Goal: Task Accomplishment & Management: Complete application form

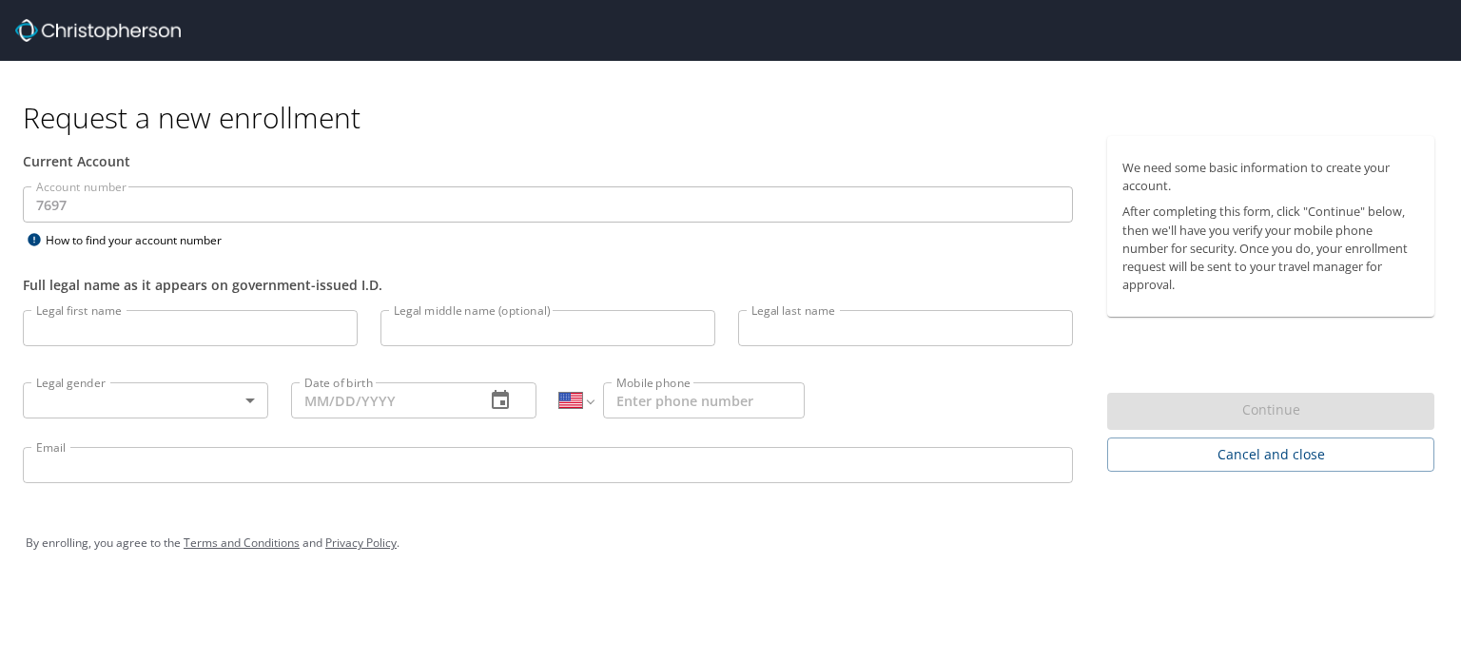
select select "US"
click at [165, 323] on input "Legal first name" at bounding box center [190, 328] width 335 height 36
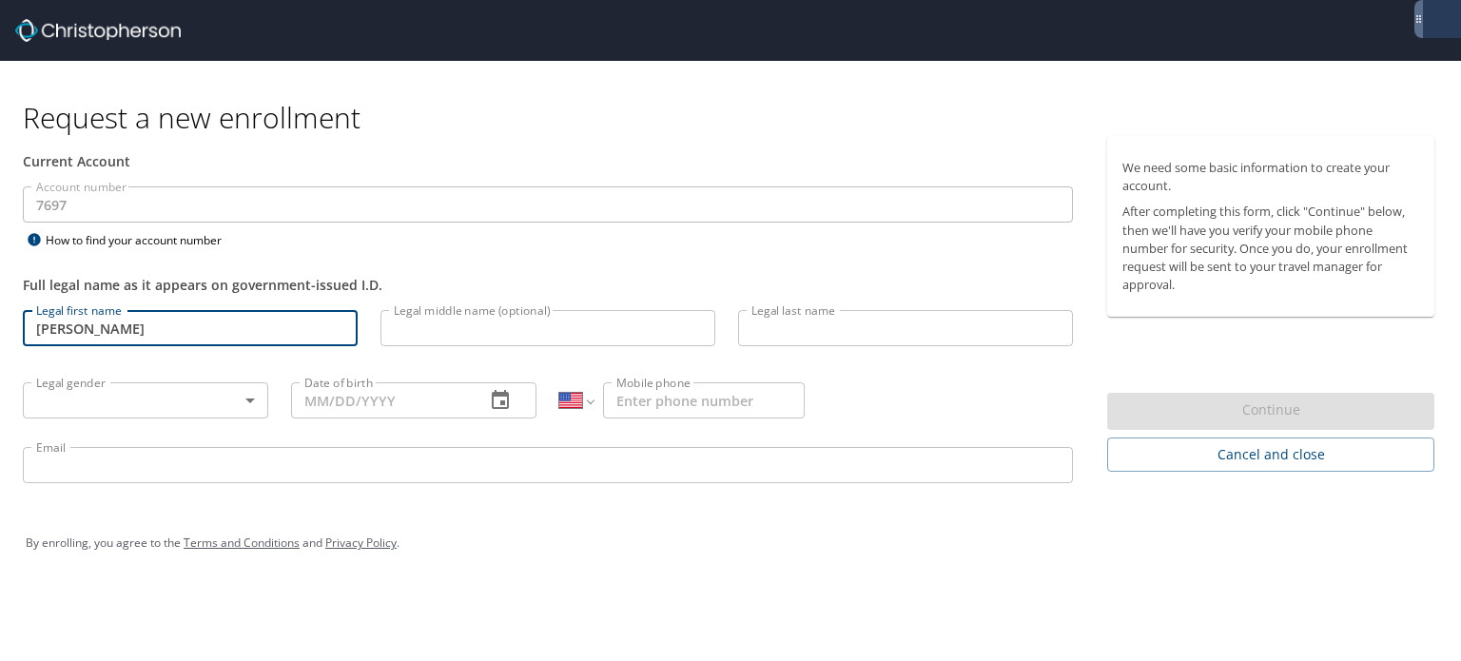
type input "[PERSON_NAME]"
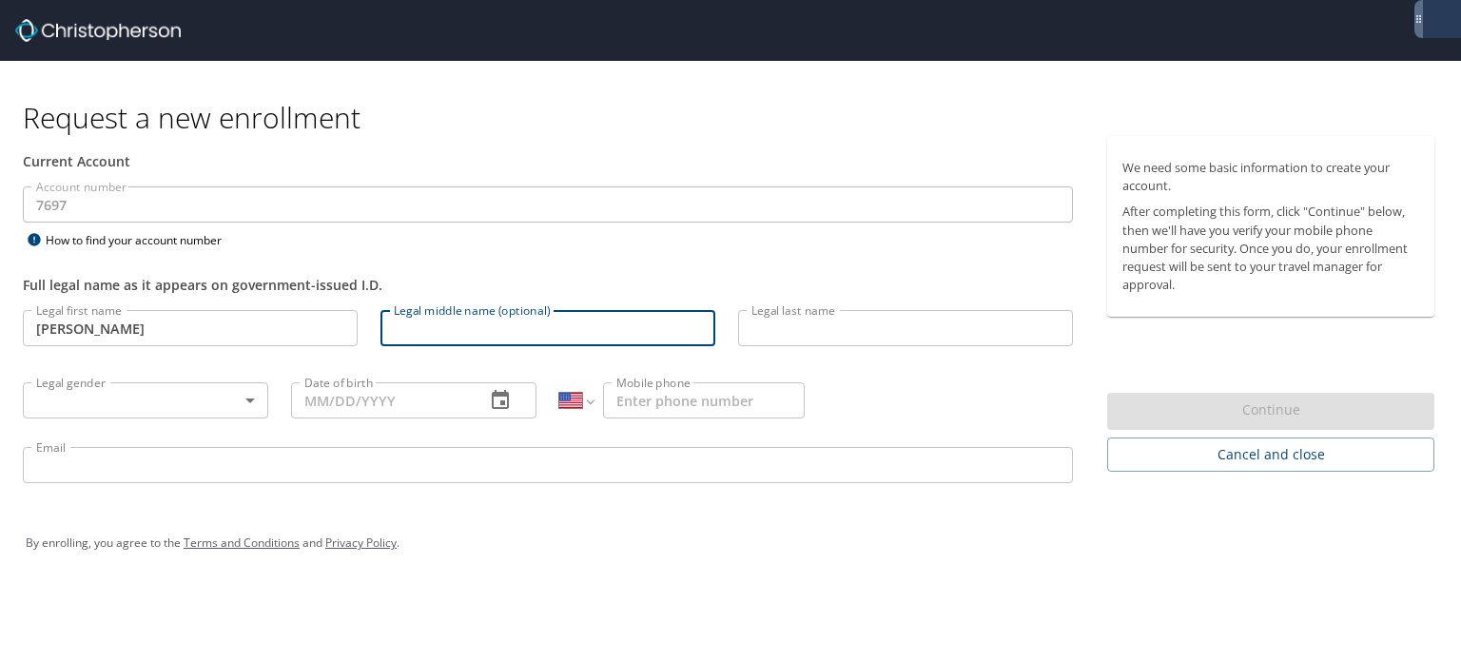
click at [473, 310] on input "Legal middle name (optional)" at bounding box center [548, 328] width 335 height 36
type input "Mackenize"
click at [818, 334] on input "Legal last name" at bounding box center [905, 328] width 335 height 36
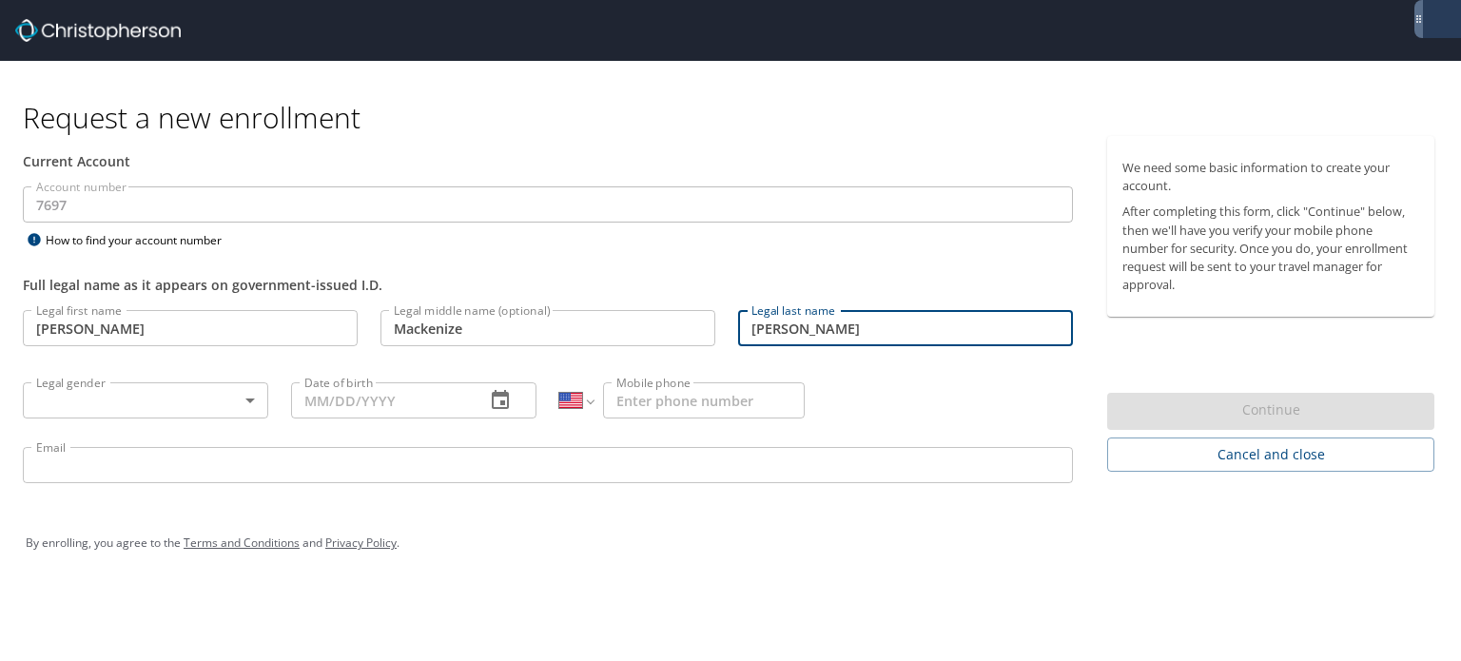
type input "[PERSON_NAME]"
click at [506, 326] on input "Mackenize" at bounding box center [548, 328] width 335 height 36
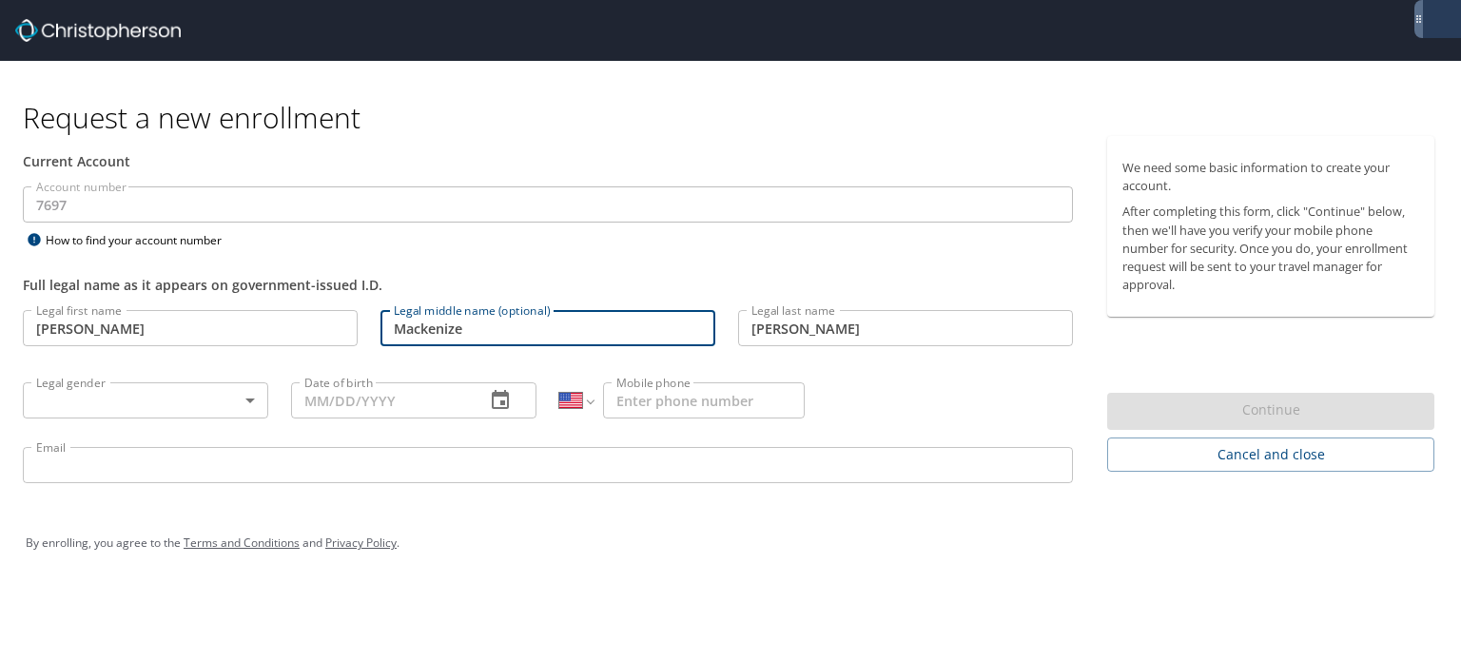
click at [506, 326] on input "Mackenize" at bounding box center [548, 328] width 335 height 36
type input "[PERSON_NAME]"
click at [194, 405] on body "Request a new enrollment Current Account Account number 7697 Account number How…" at bounding box center [730, 330] width 1461 height 661
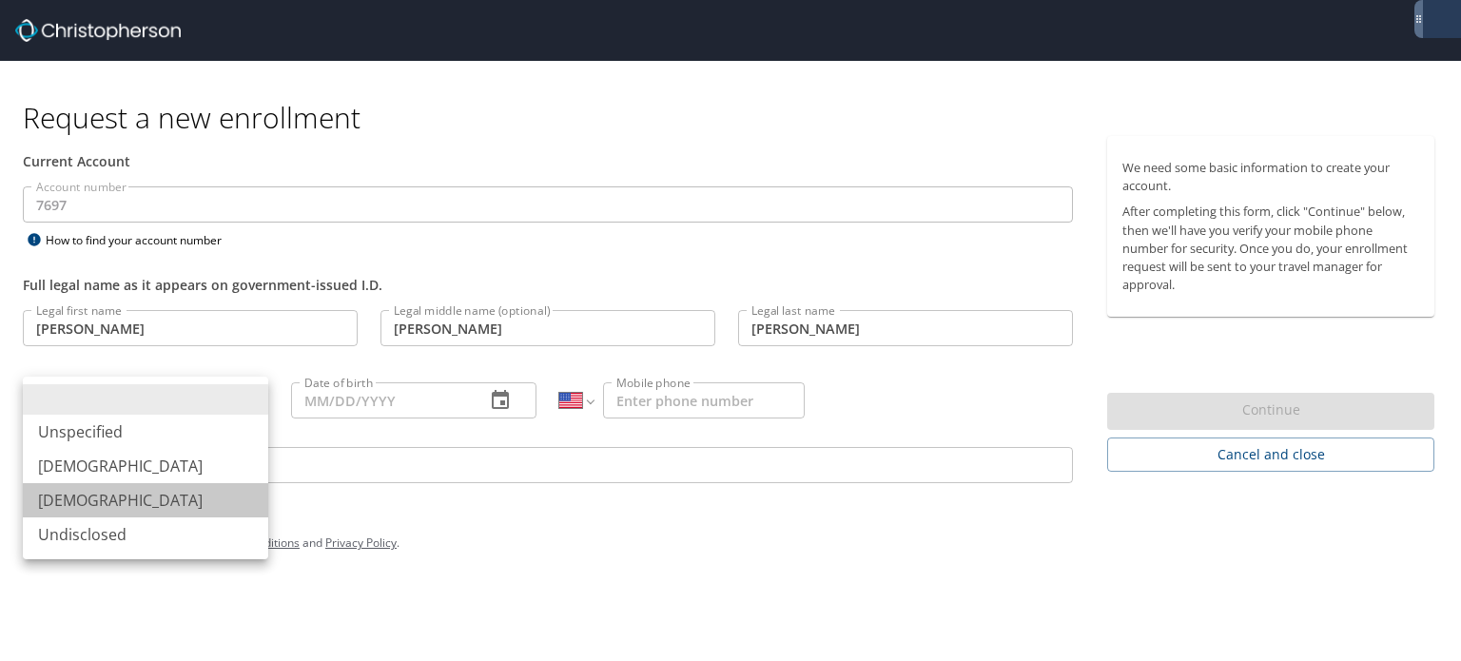
click at [148, 499] on li "[DEMOGRAPHIC_DATA]" at bounding box center [145, 500] width 245 height 34
type input "[DEMOGRAPHIC_DATA]"
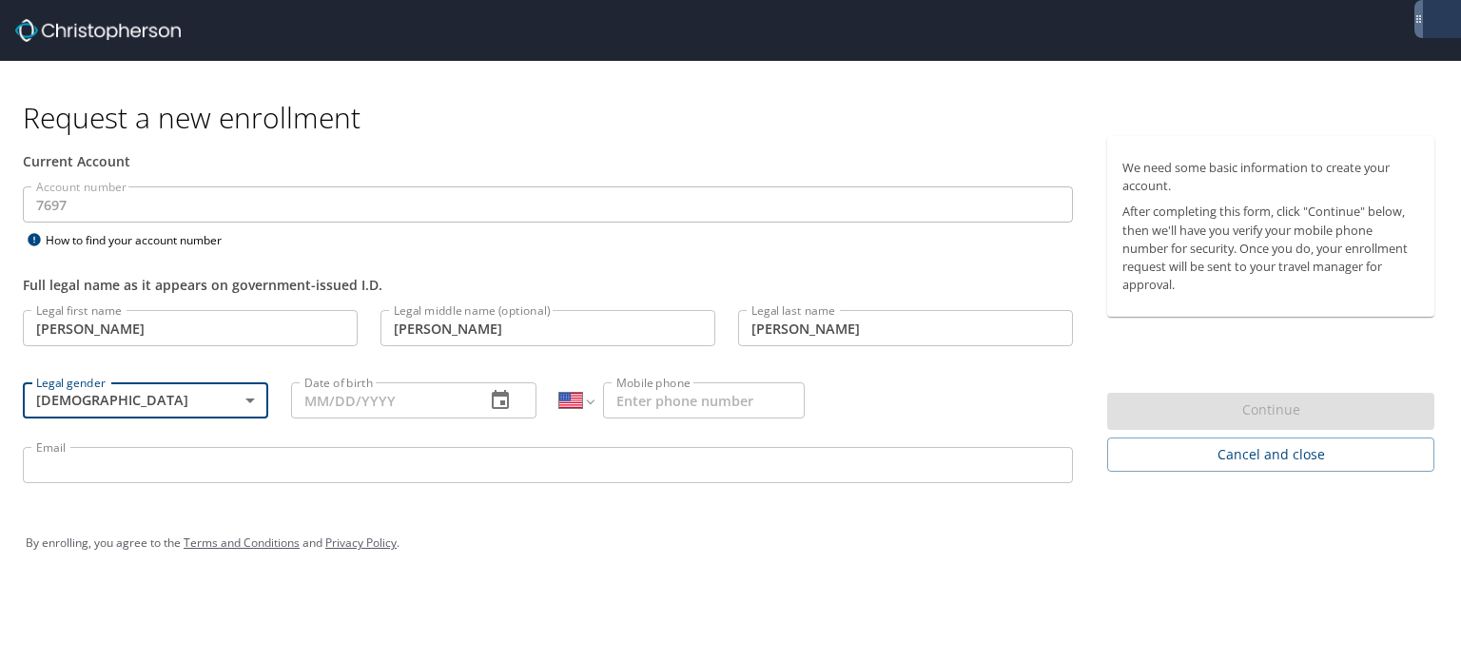
click at [354, 407] on input "Date of birth" at bounding box center [380, 400] width 179 height 36
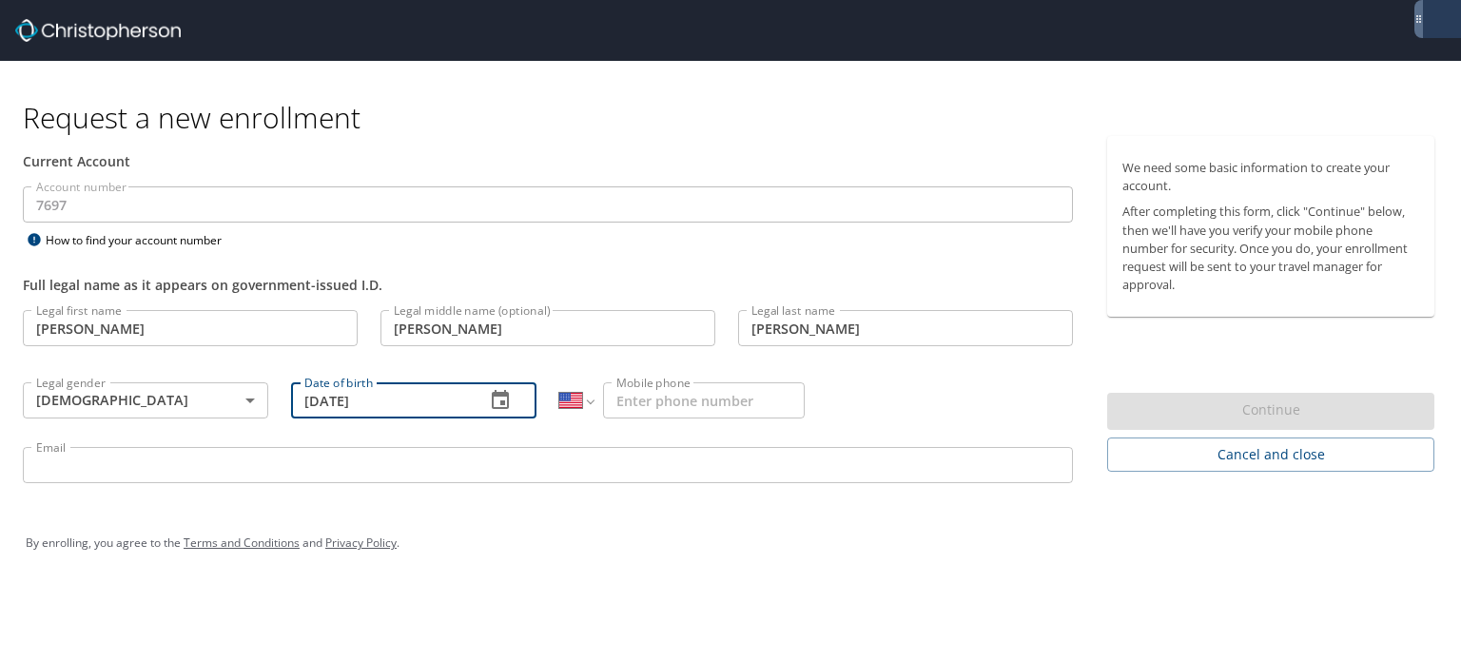
type input "[DATE]"
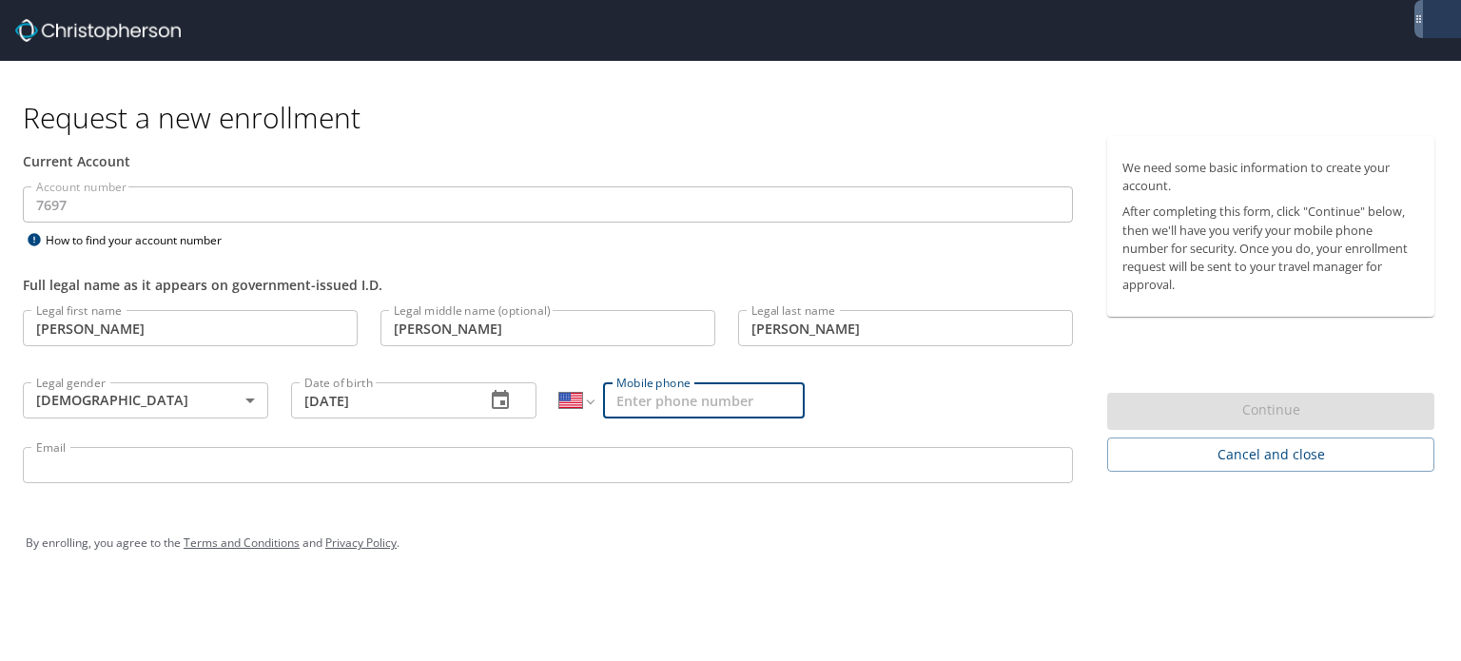
click at [749, 401] on input "Mobile phone" at bounding box center [704, 400] width 202 height 36
type input "[PHONE_NUMBER]"
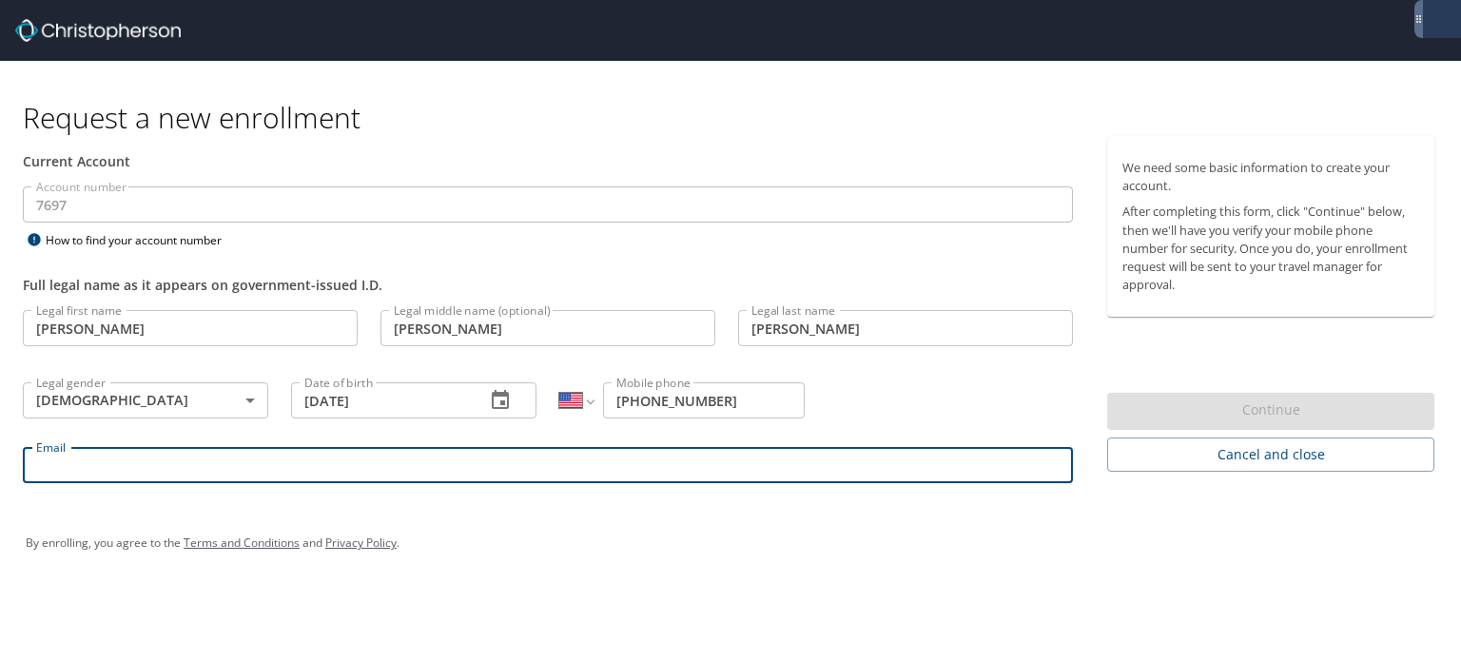
click at [586, 455] on input "Email" at bounding box center [548, 465] width 1050 height 36
type input "[PERSON_NAME][EMAIL_ADDRESS][DOMAIN_NAME]"
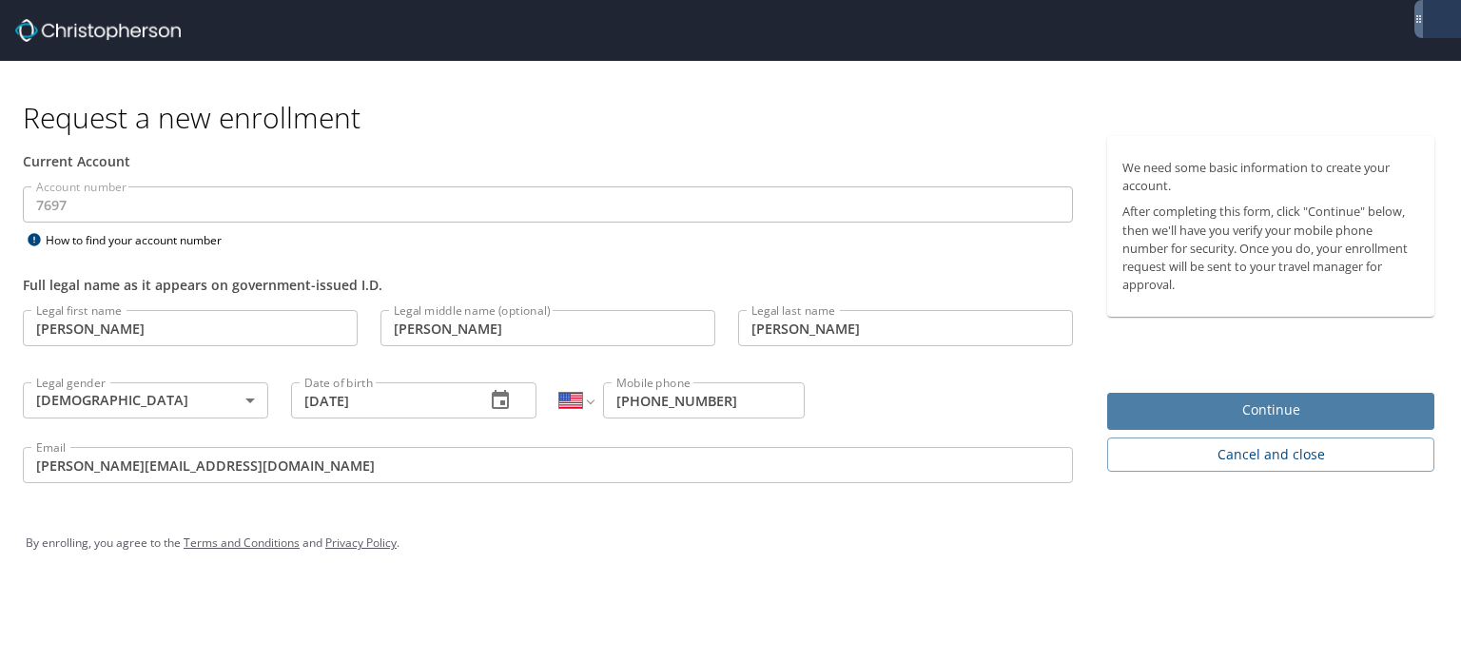
click at [1258, 410] on span "Continue" at bounding box center [1271, 411] width 297 height 24
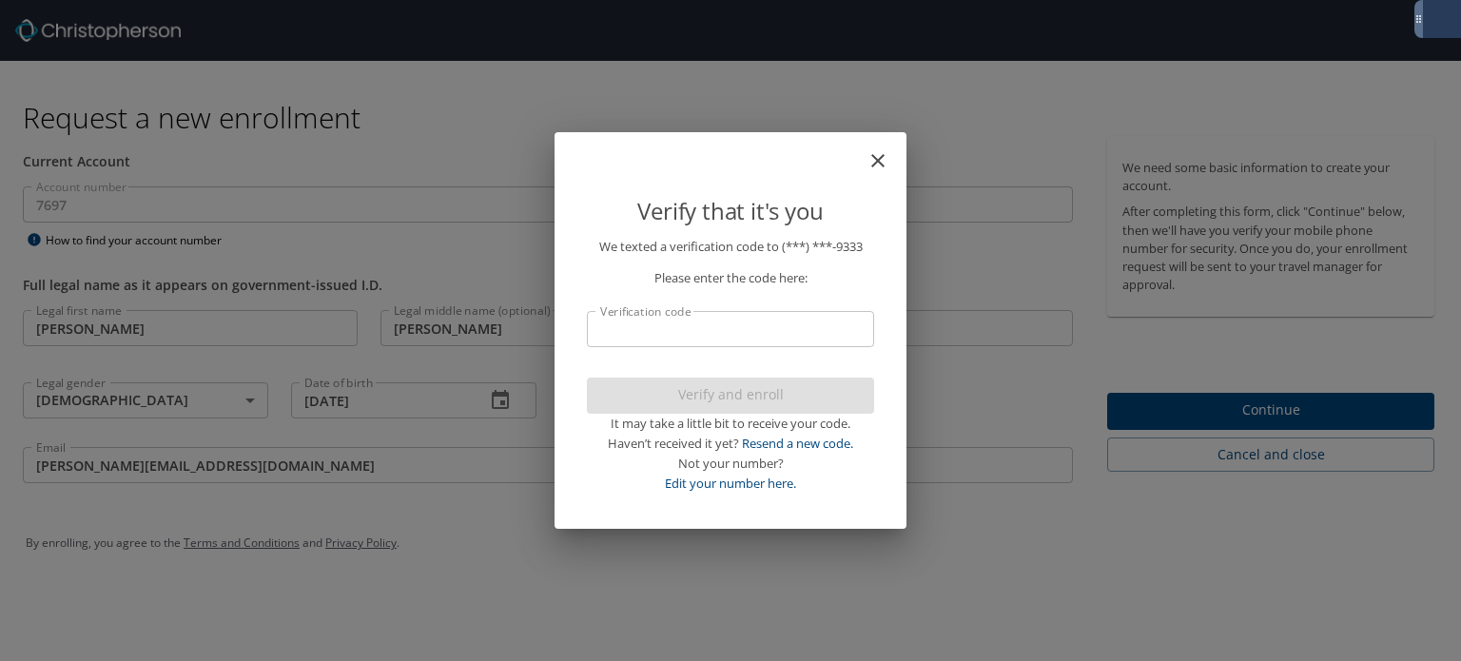
click at [817, 337] on input "Verification code" at bounding box center [730, 329] width 287 height 36
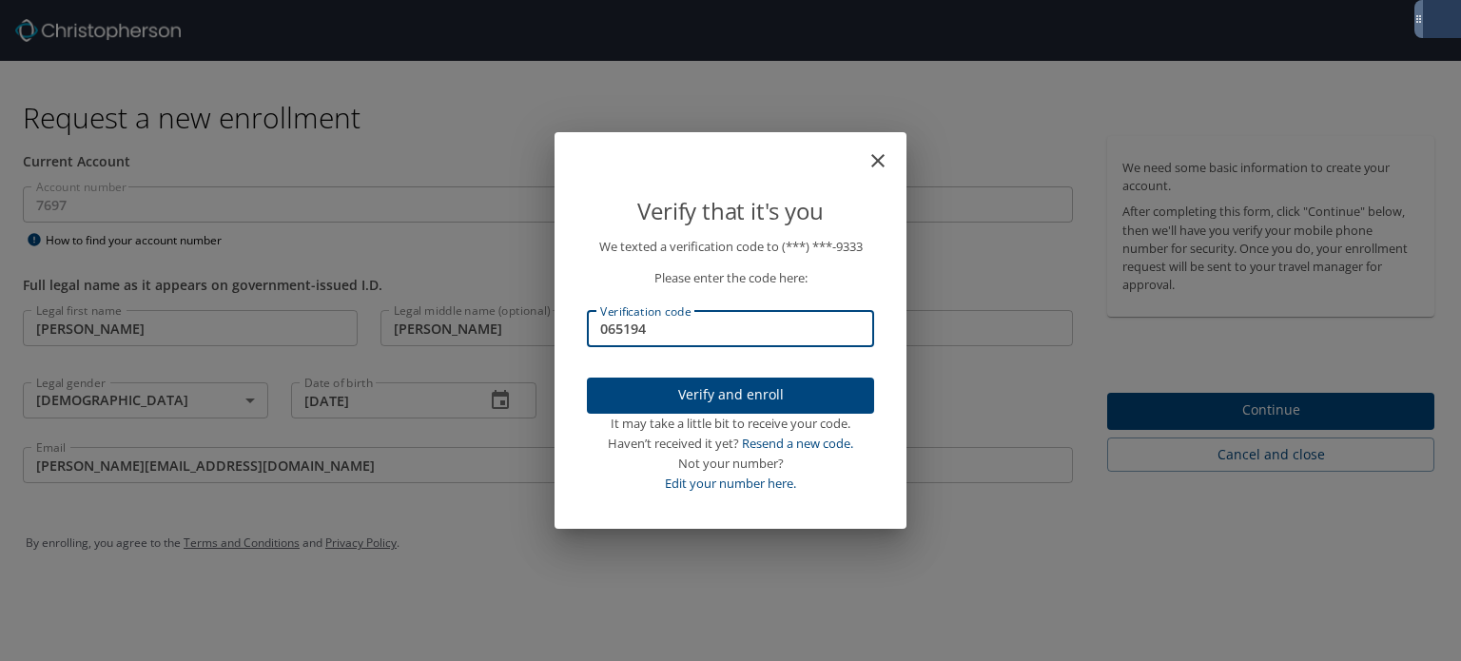
type input "065194"
click at [741, 372] on p "We texted a verification code to (***) ***- 9333 Please enter the code here: Ve…" at bounding box center [730, 365] width 287 height 256
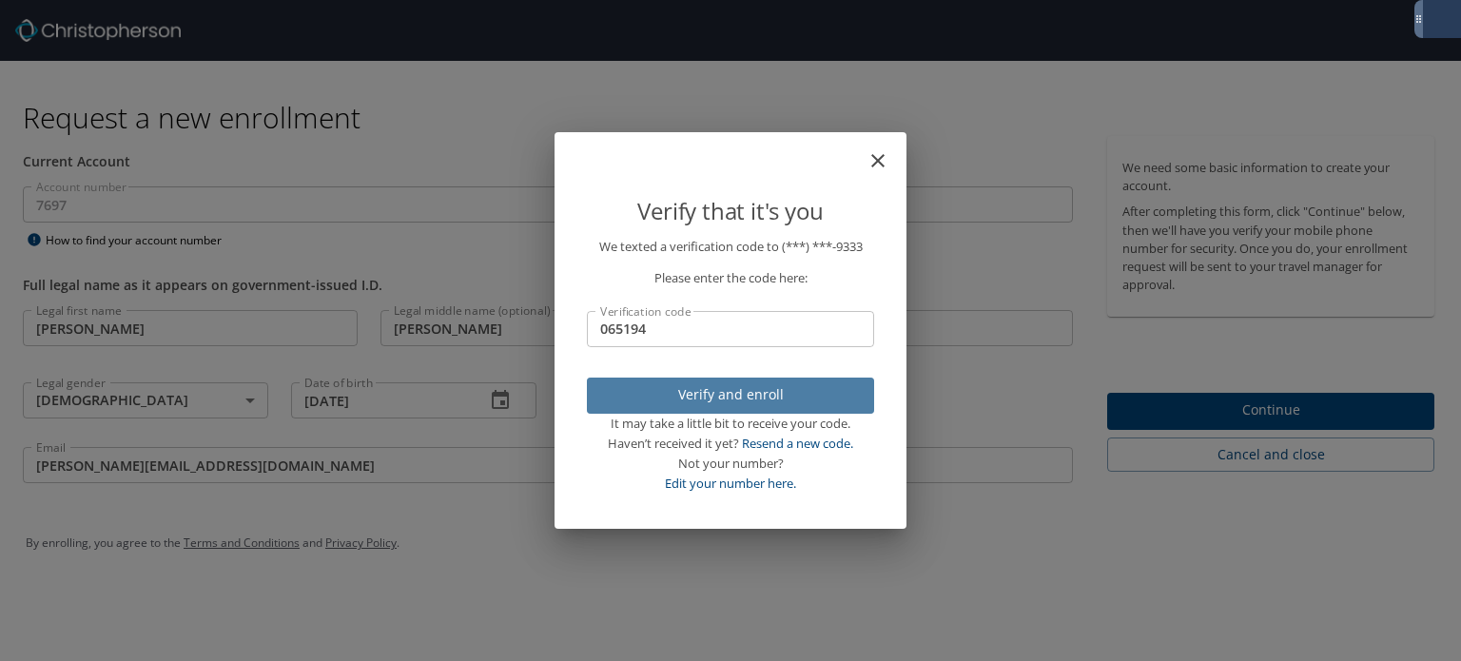
click at [734, 381] on button "Verify and enroll" at bounding box center [730, 396] width 287 height 37
